Goal: Transaction & Acquisition: Purchase product/service

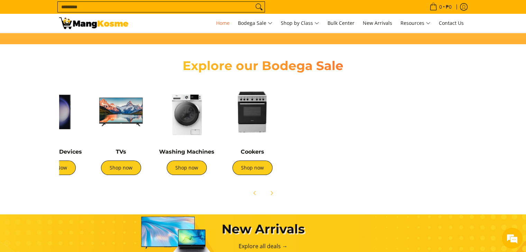
scroll to position [0, 275]
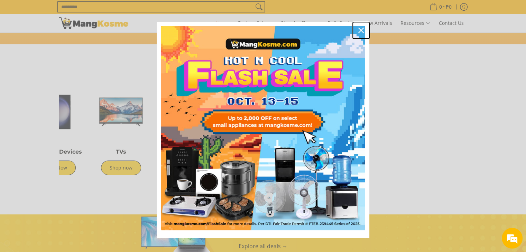
click at [358, 29] on icon "close icon" at bounding box center [361, 31] width 6 height 6
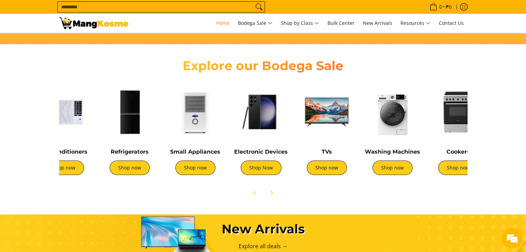
scroll to position [0, 0]
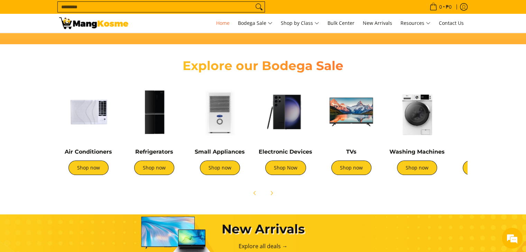
click at [235, 109] on img at bounding box center [220, 112] width 59 height 59
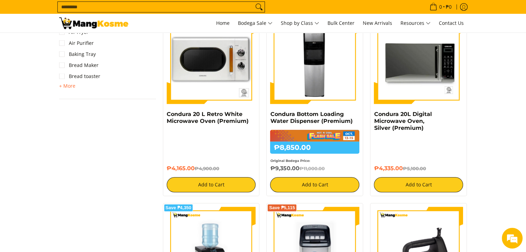
scroll to position [493, 0]
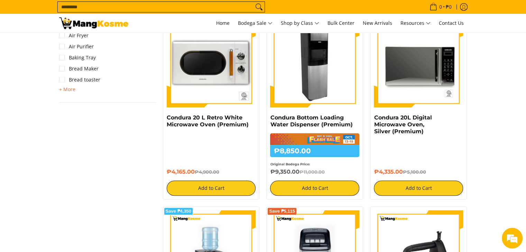
click at [312, 95] on img at bounding box center [314, 62] width 89 height 89
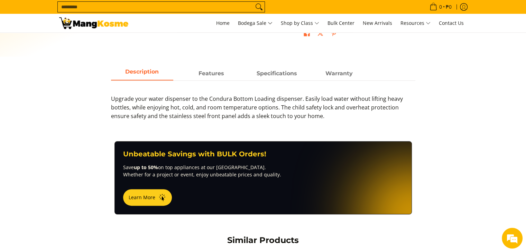
scroll to position [302, 0]
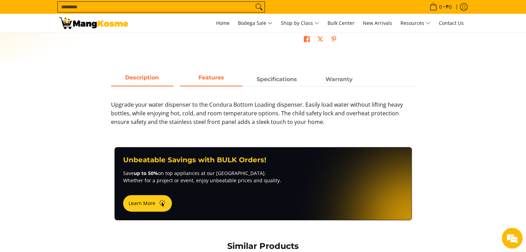
click at [212, 80] on span "Features" at bounding box center [211, 79] width 62 height 12
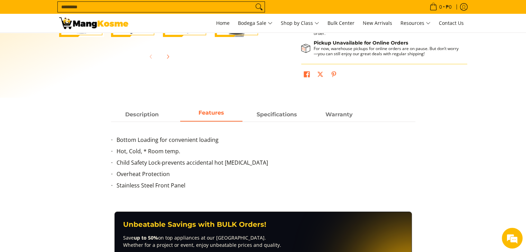
scroll to position [266, 0]
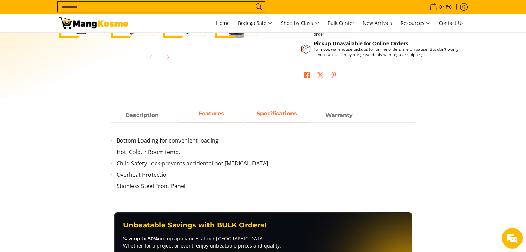
click at [276, 114] on strong "Specifications" at bounding box center [277, 113] width 40 height 7
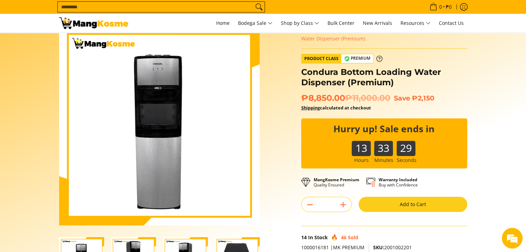
scroll to position [0, 0]
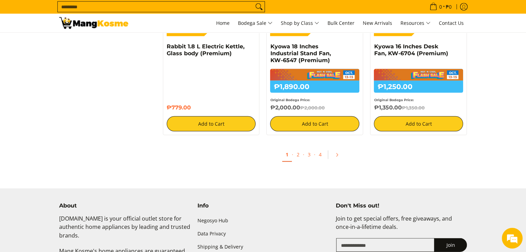
scroll to position [1462, 0]
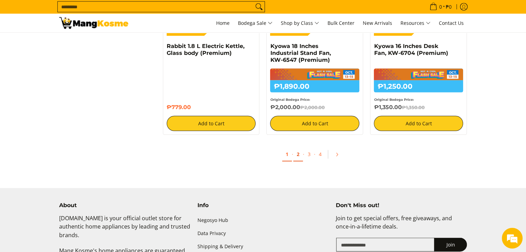
click at [300, 157] on link "2" at bounding box center [298, 155] width 10 height 14
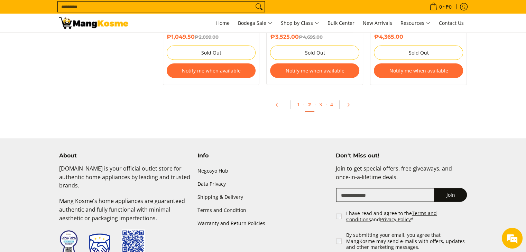
scroll to position [1560, 0]
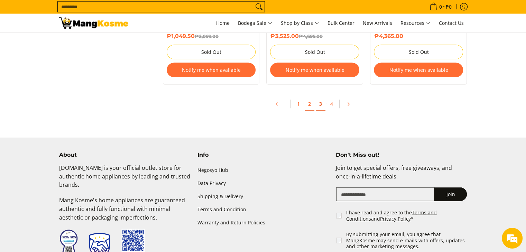
click at [321, 104] on link "3" at bounding box center [321, 104] width 10 height 14
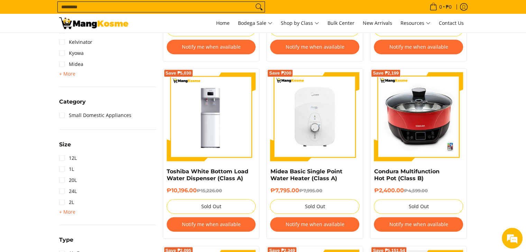
scroll to position [275, 0]
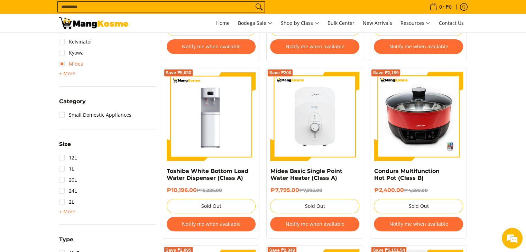
click at [78, 62] on link "Midea" at bounding box center [71, 63] width 24 height 11
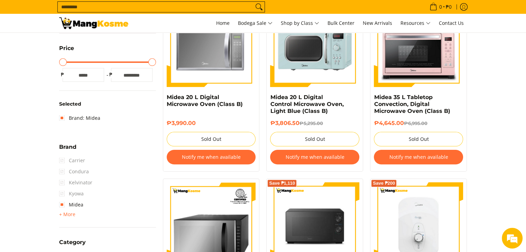
scroll to position [182, 0]
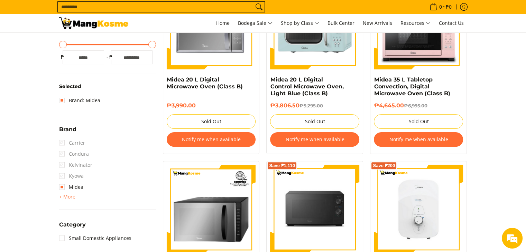
click at [75, 144] on span "Carrier" at bounding box center [72, 143] width 26 height 11
click at [74, 141] on span "Carrier" at bounding box center [72, 143] width 26 height 11
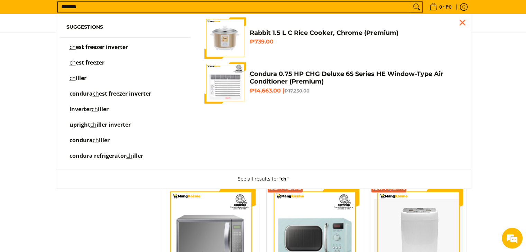
scroll to position [912, 0]
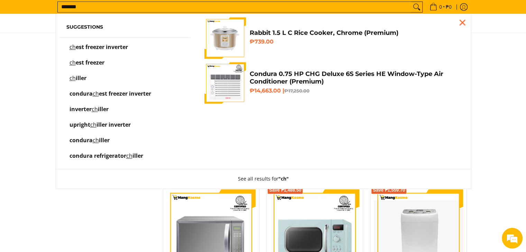
type input "*******"
click at [411, 2] on button "Search" at bounding box center [416, 7] width 11 height 10
